Goal: Information Seeking & Learning: Learn about a topic

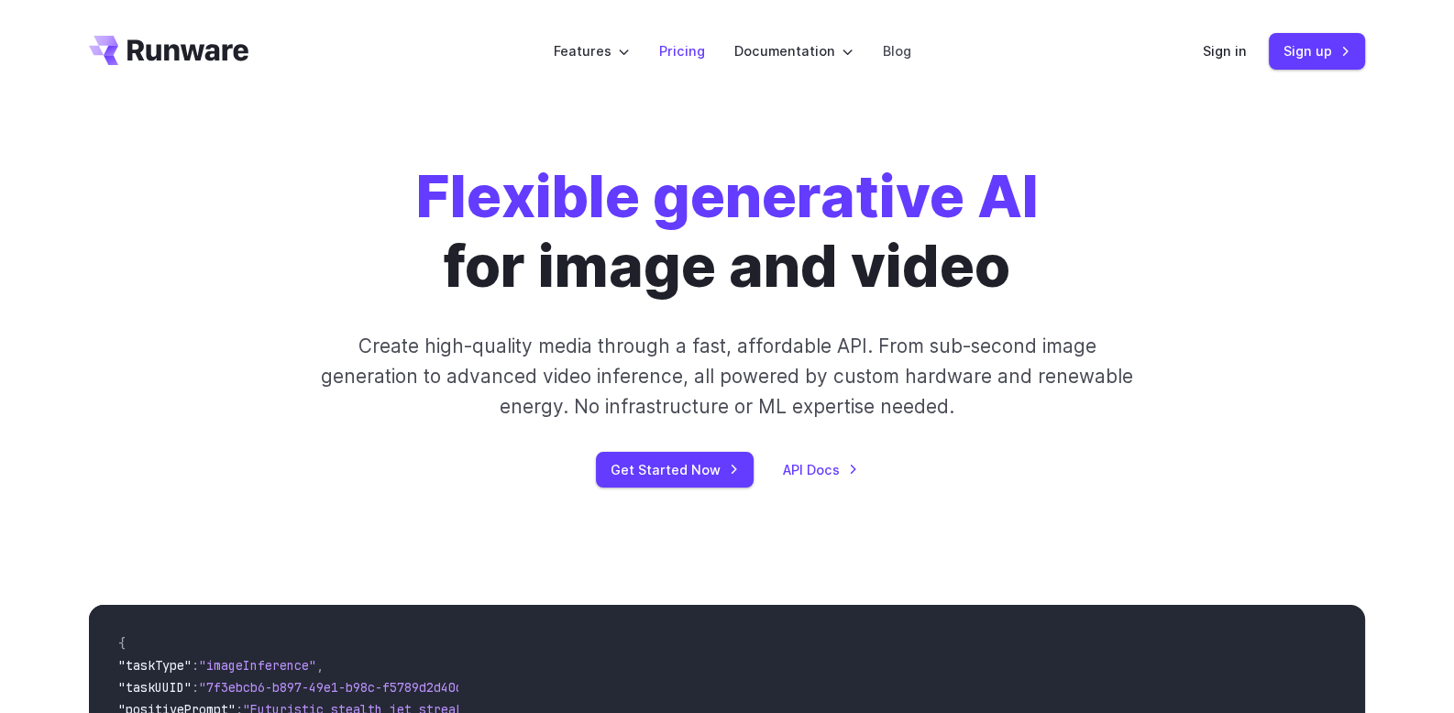
click at [678, 50] on link "Pricing" at bounding box center [682, 50] width 46 height 21
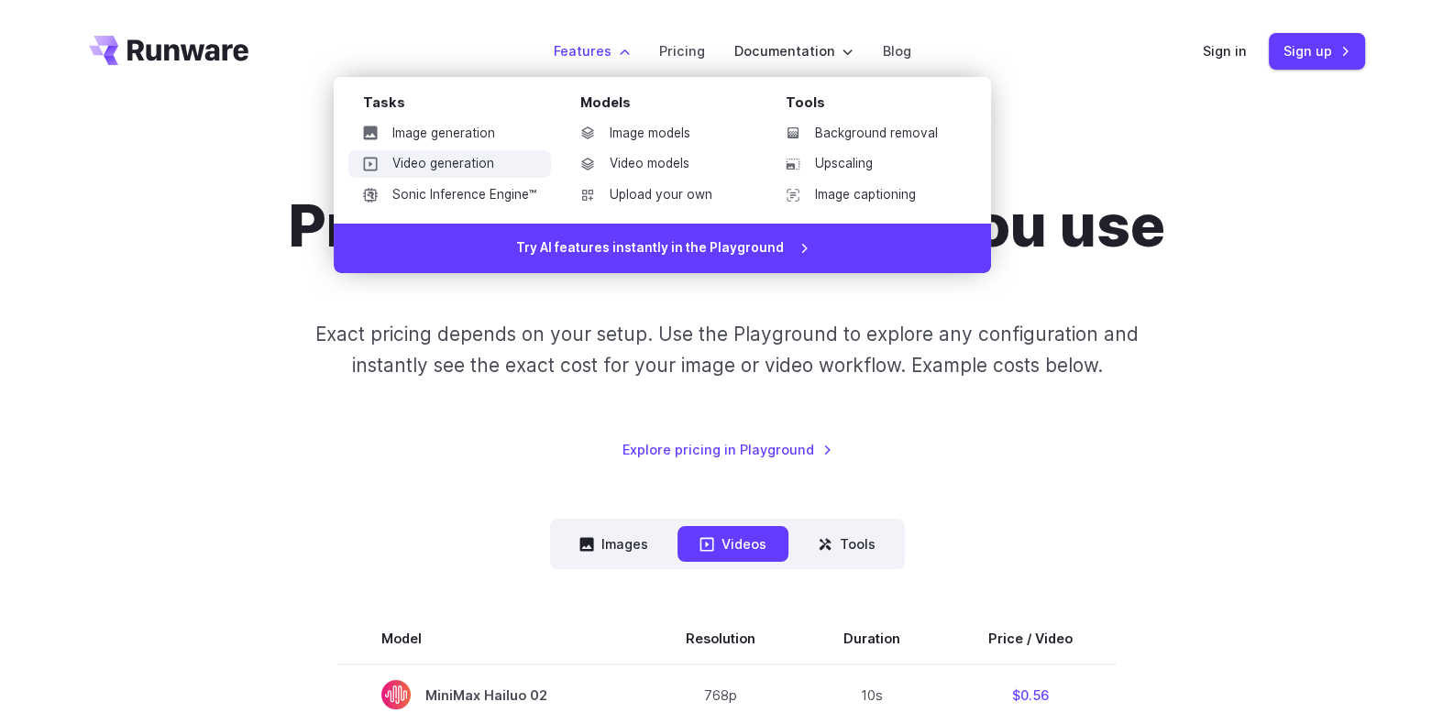
click at [461, 164] on link "Video generation" at bounding box center [449, 164] width 203 height 28
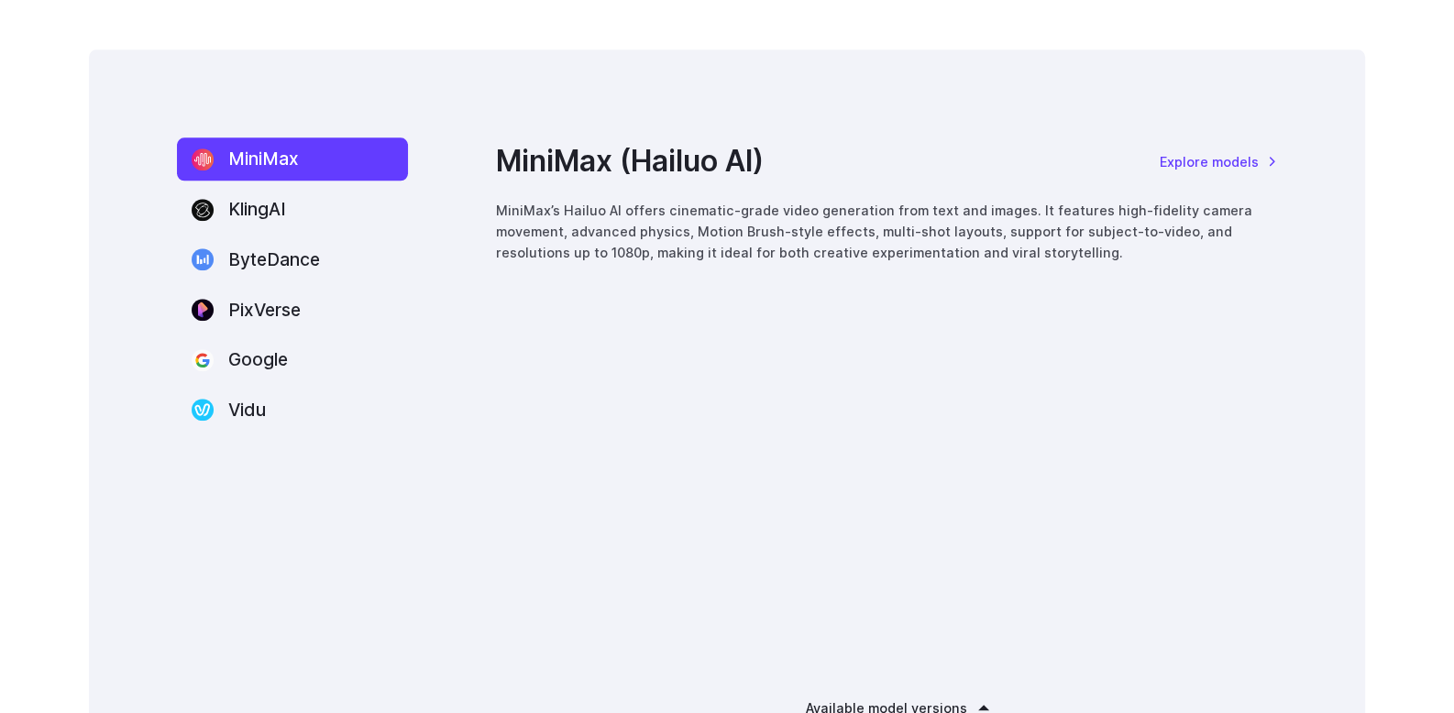
scroll to position [2475, 0]
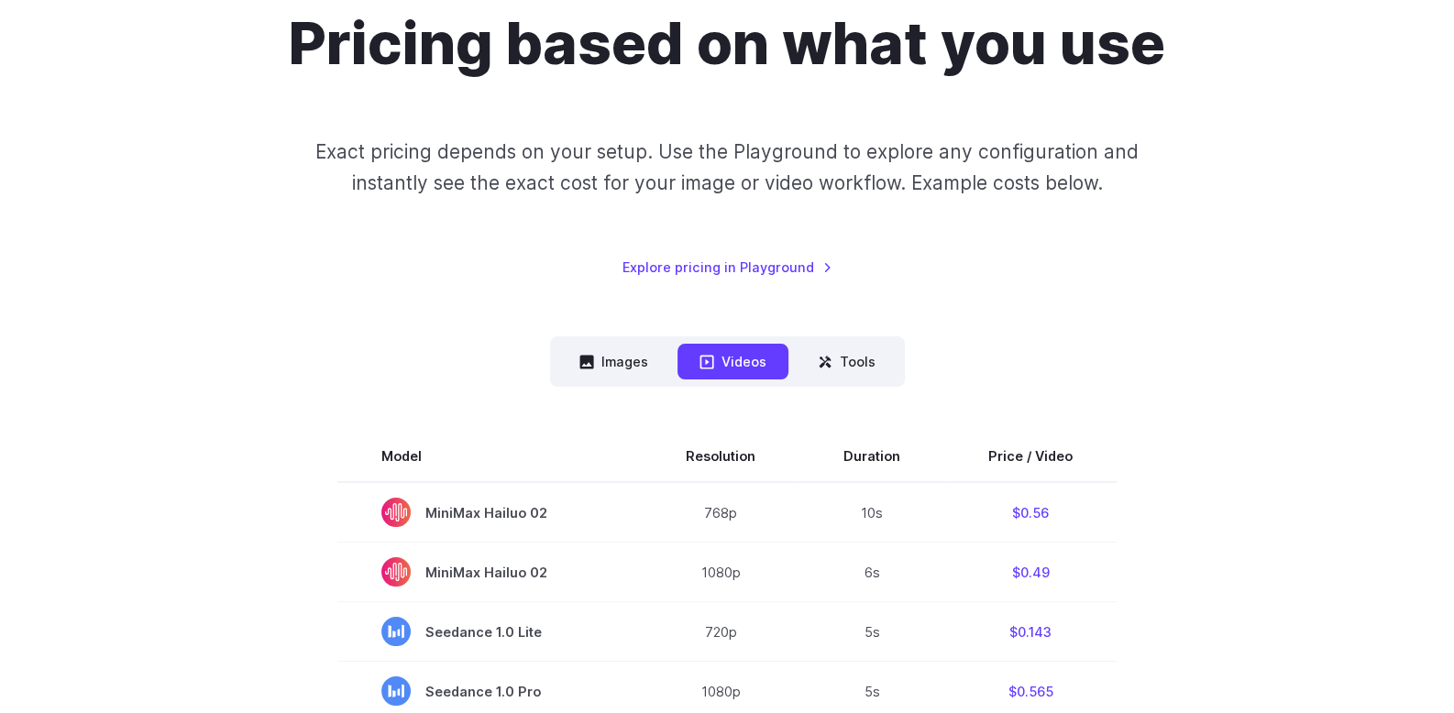
scroll to position [182, 0]
click at [774, 261] on link "Explore pricing in Playground" at bounding box center [727, 267] width 210 height 21
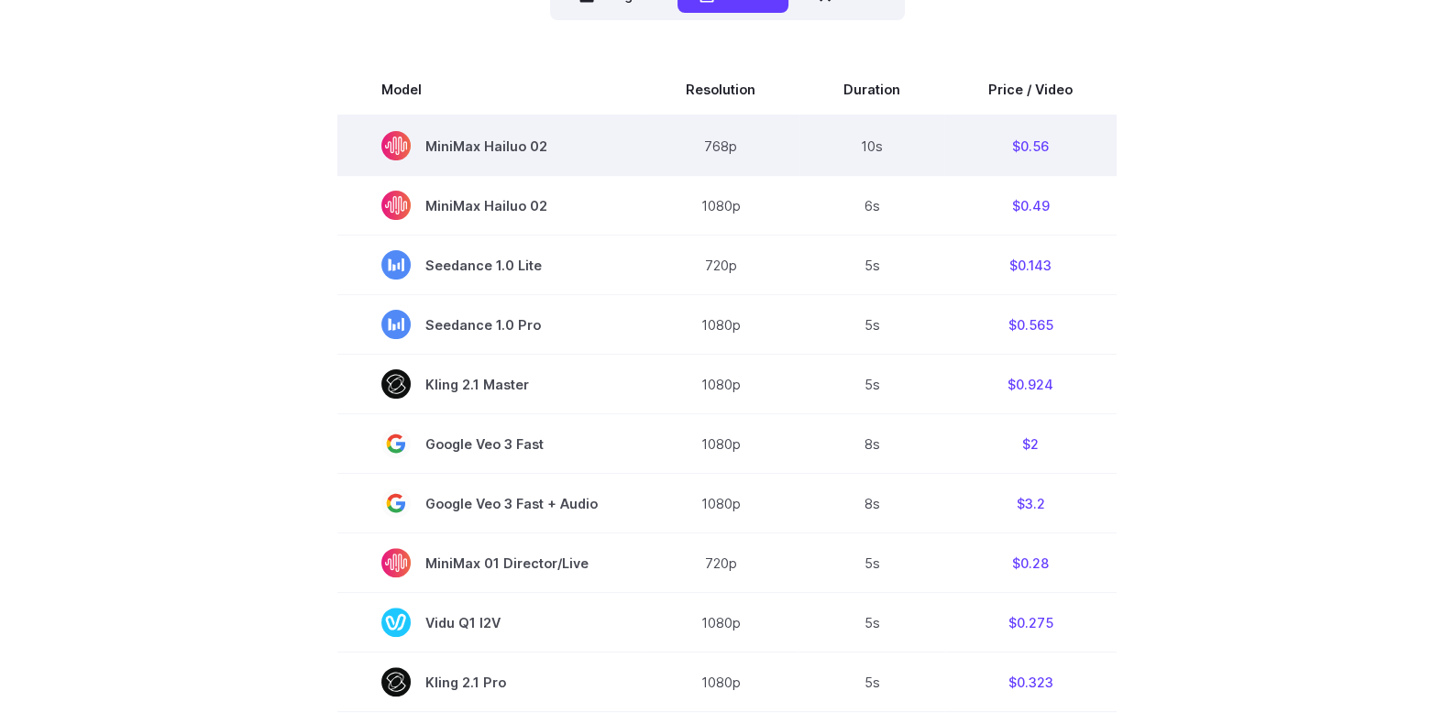
scroll to position [550, 0]
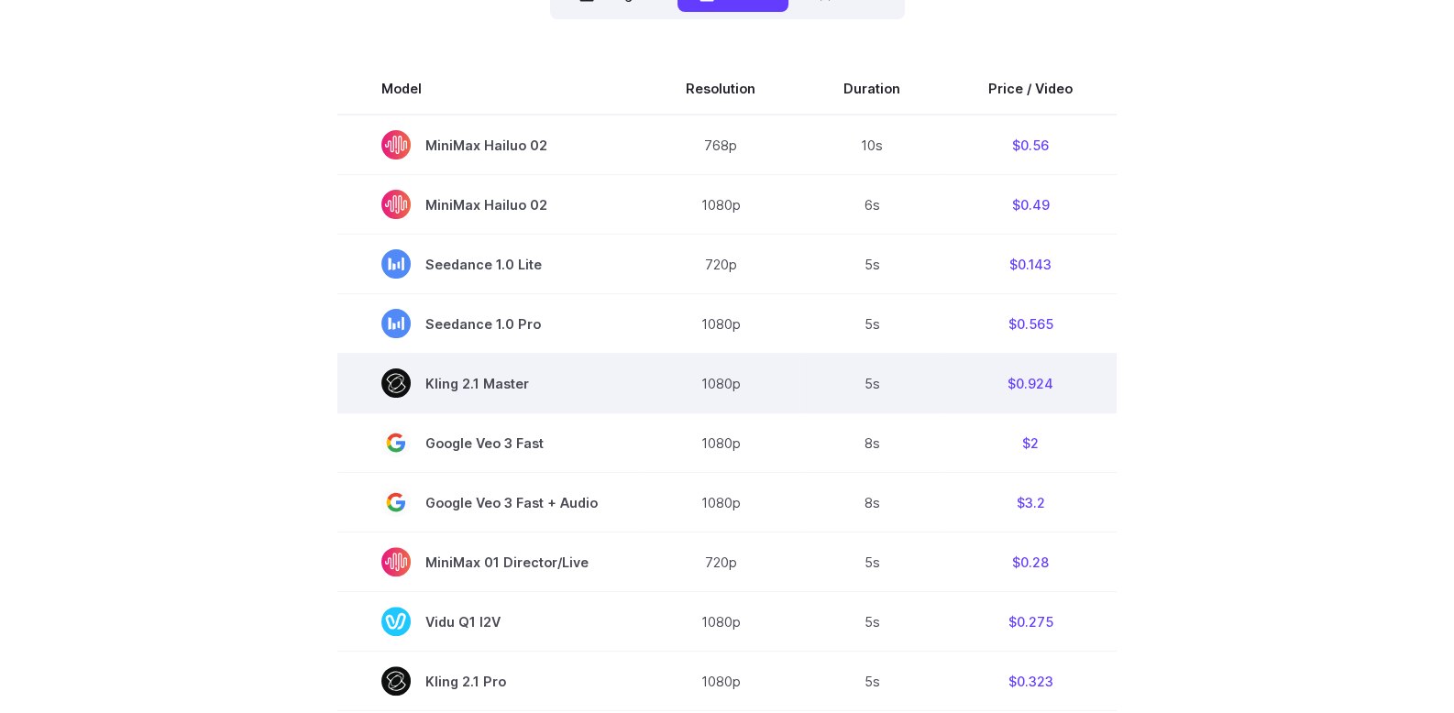
drag, startPoint x: 567, startPoint y: 380, endPoint x: 530, endPoint y: 384, distance: 36.8
click at [530, 384] on span "Kling 2.1 Master" at bounding box center [489, 383] width 216 height 29
copy span "Kling 2.1 Master"
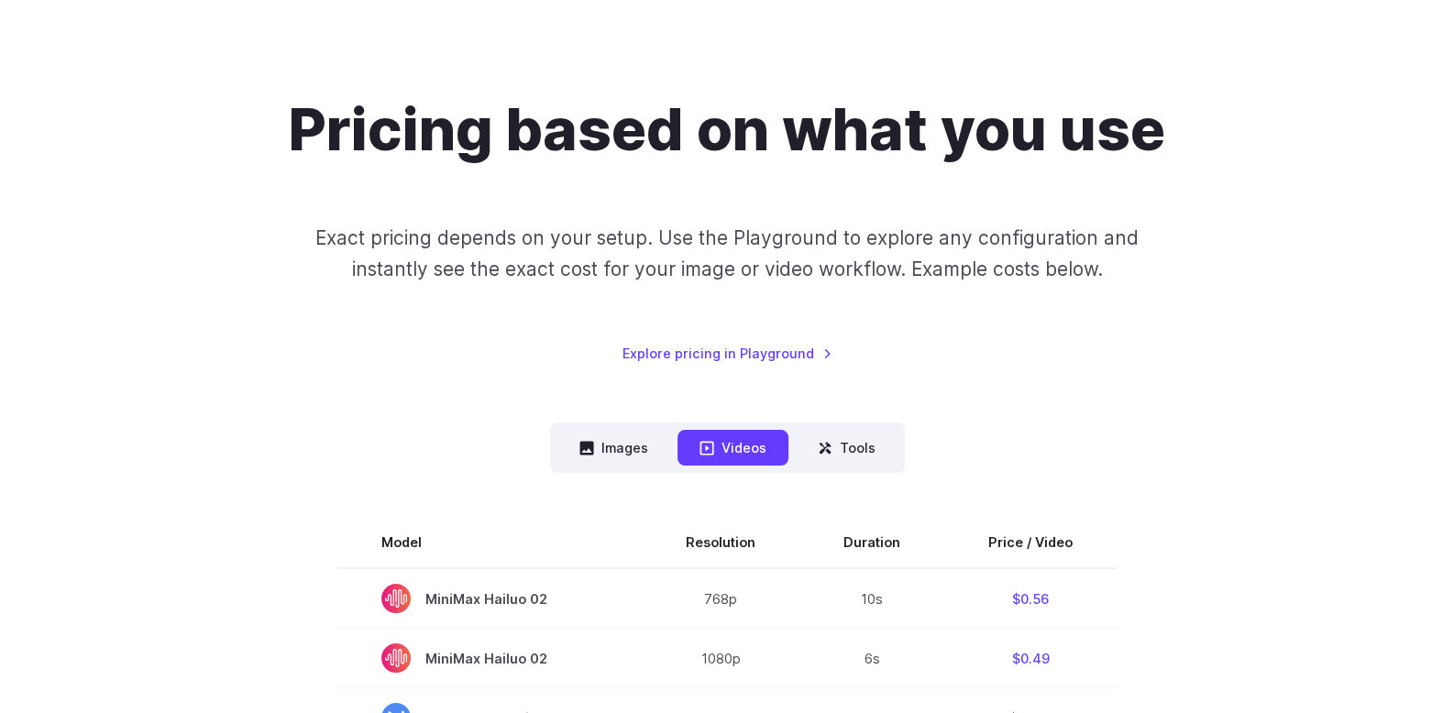
scroll to position [91, 0]
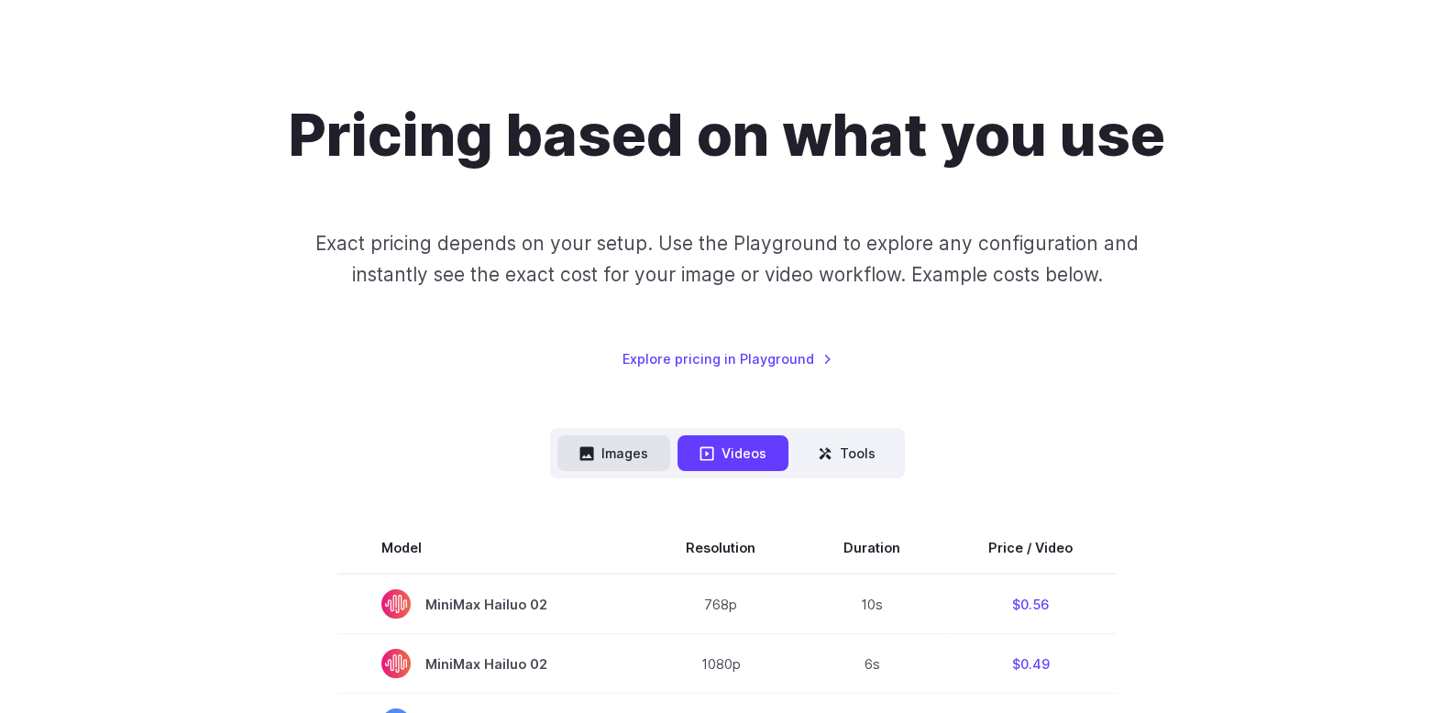
click at [623, 444] on button "Images" at bounding box center [613, 453] width 113 height 36
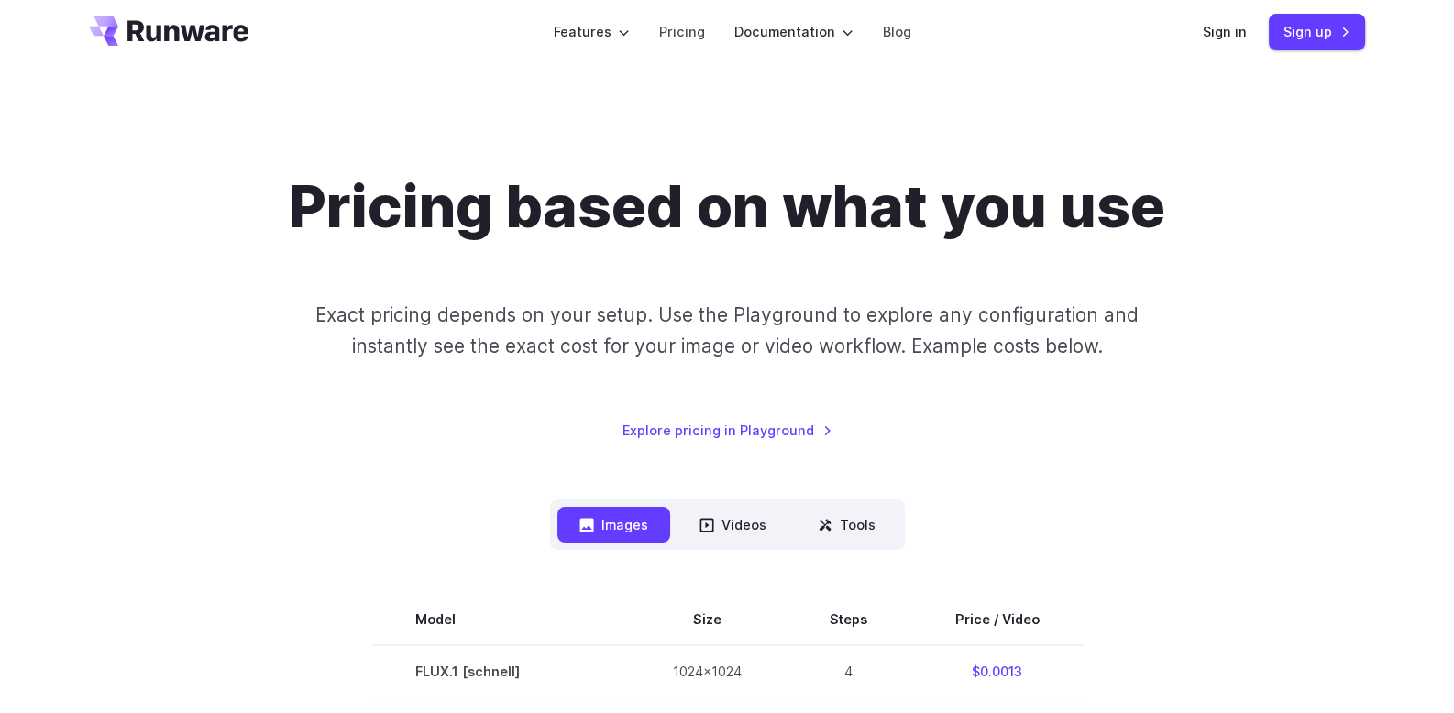
scroll to position [0, 0]
